Goal: Information Seeking & Learning: Compare options

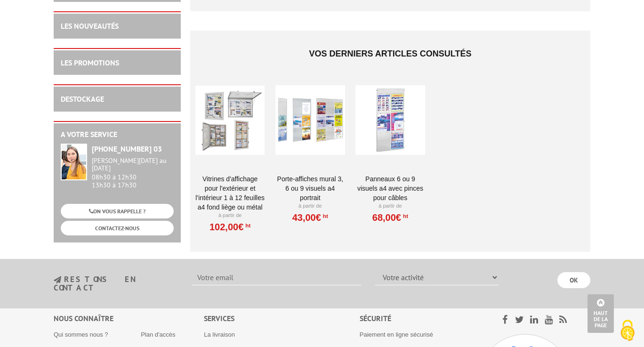
scroll to position [2151, 0]
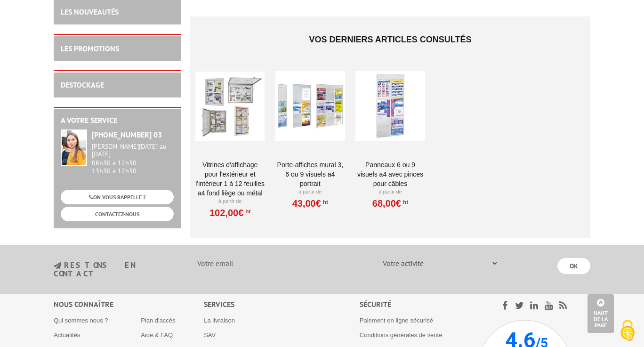
click at [319, 90] on div at bounding box center [310, 106] width 69 height 94
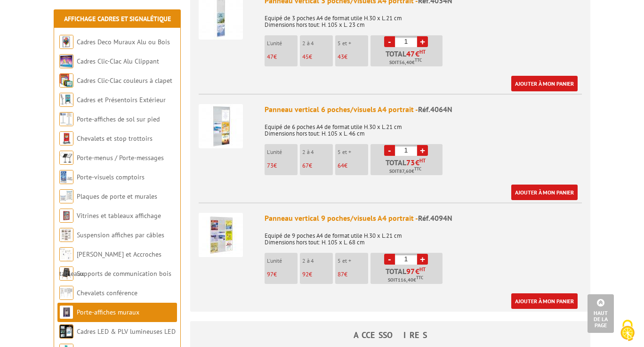
scroll to position [402, 0]
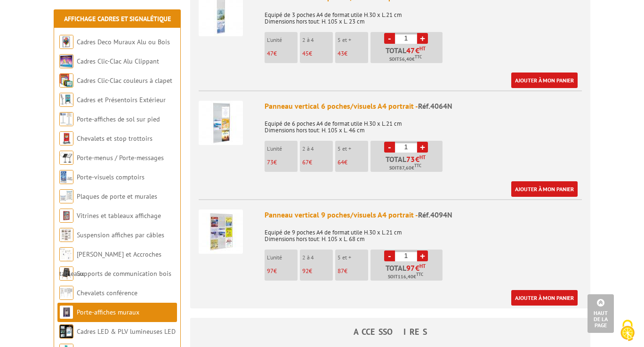
click at [226, 116] on img at bounding box center [221, 123] width 44 height 44
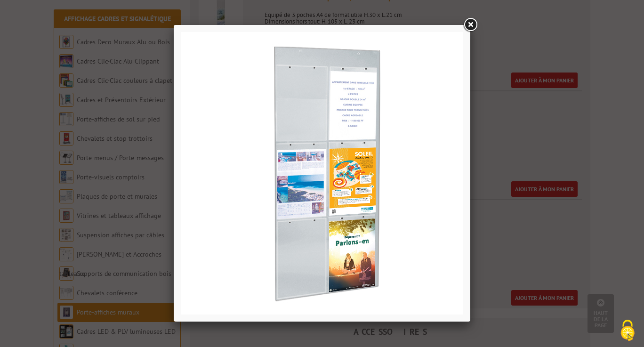
click at [471, 26] on link at bounding box center [470, 24] width 17 height 17
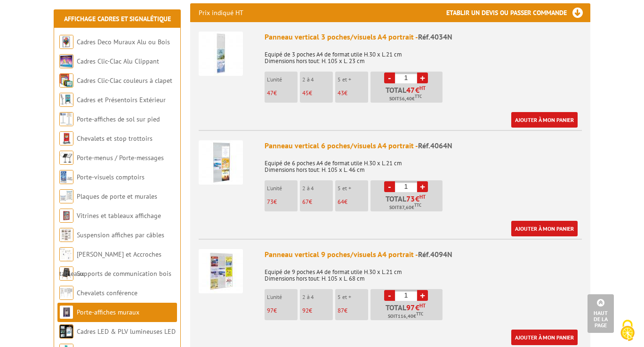
scroll to position [324, 0]
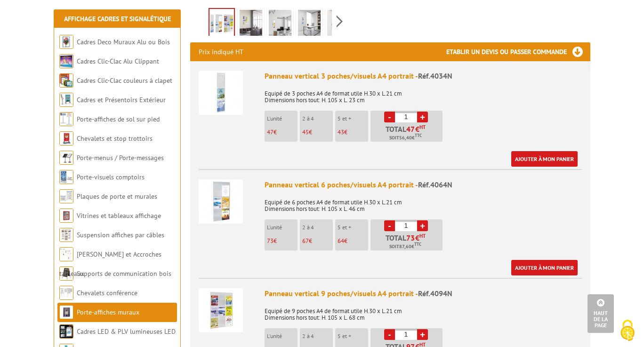
click at [211, 79] on img at bounding box center [221, 93] width 44 height 44
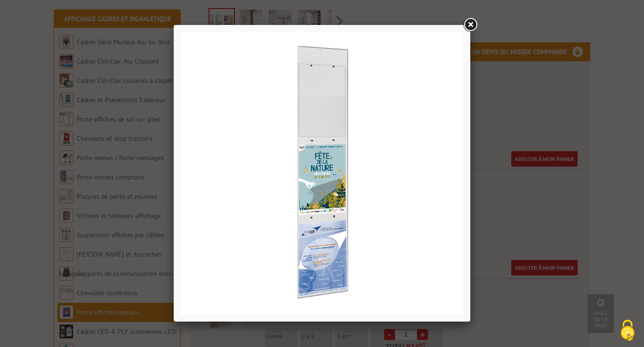
click at [470, 27] on link at bounding box center [470, 24] width 17 height 17
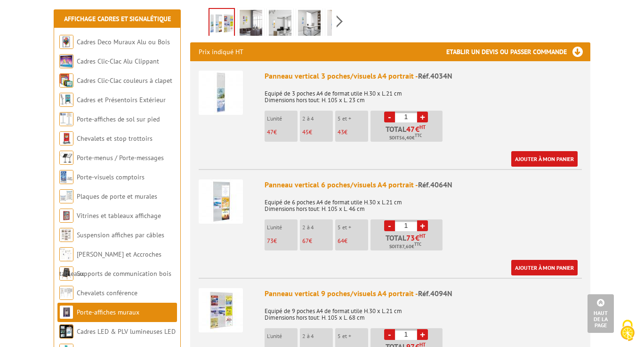
click at [227, 184] on img at bounding box center [221, 201] width 44 height 44
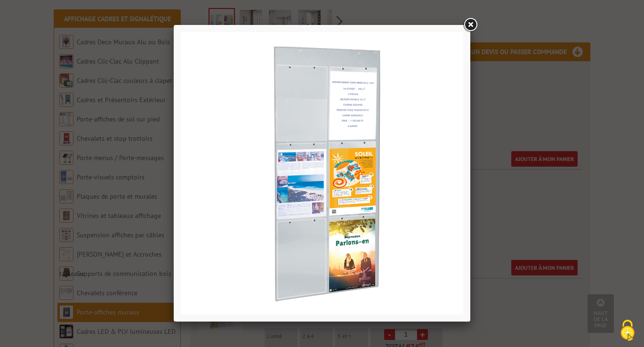
click at [475, 25] on link at bounding box center [470, 24] width 17 height 17
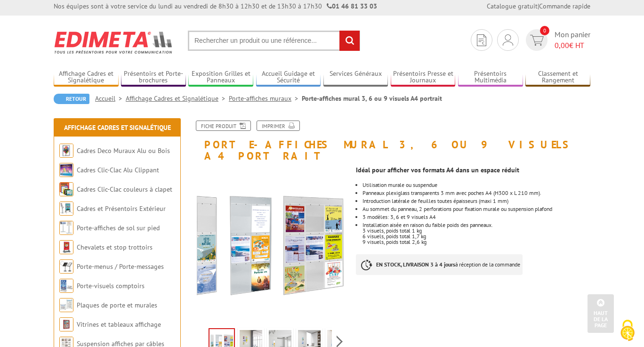
scroll to position [0, 0]
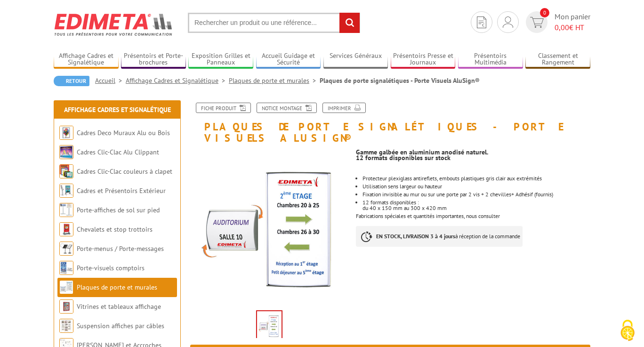
scroll to position [20, 0]
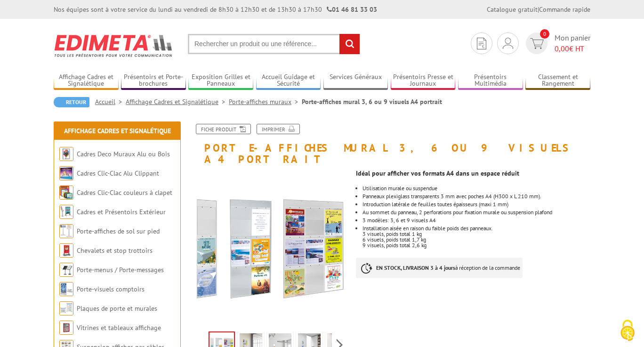
scroll to position [57, 0]
